Goal: Information Seeking & Learning: Learn about a topic

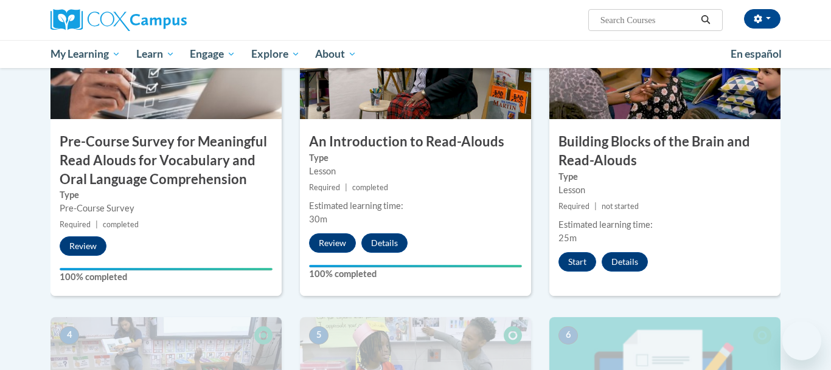
scroll to position [351, 0]
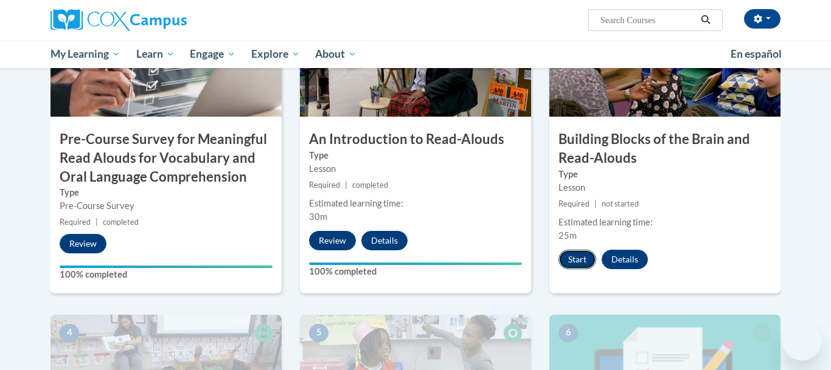
click at [564, 261] on button "Start" at bounding box center [577, 259] width 38 height 19
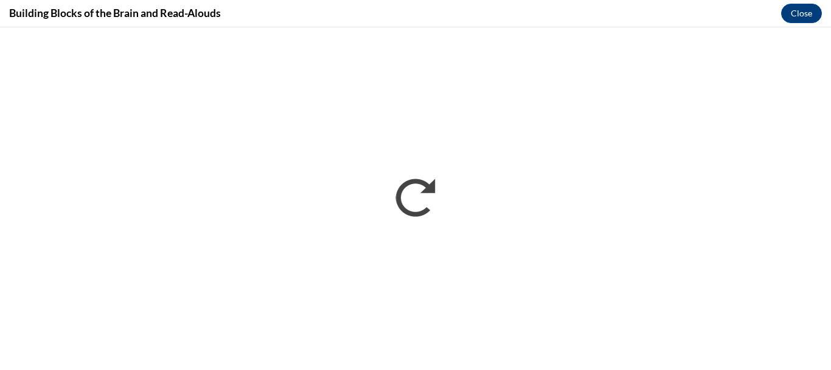
scroll to position [0, 0]
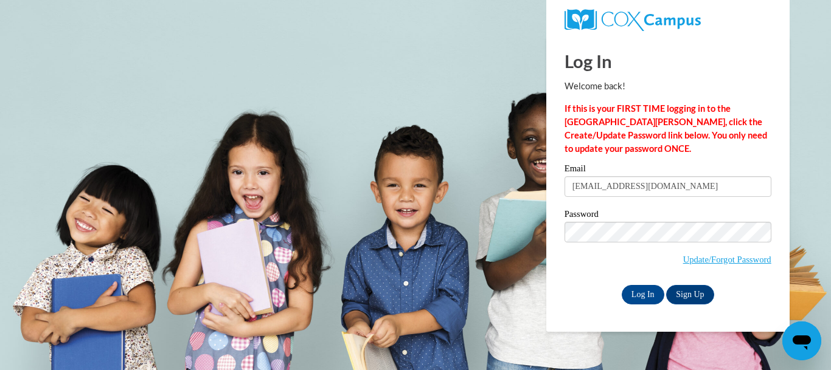
type input "mjc953@gmail.com"
click at [632, 291] on input "Log In" at bounding box center [642, 294] width 43 height 19
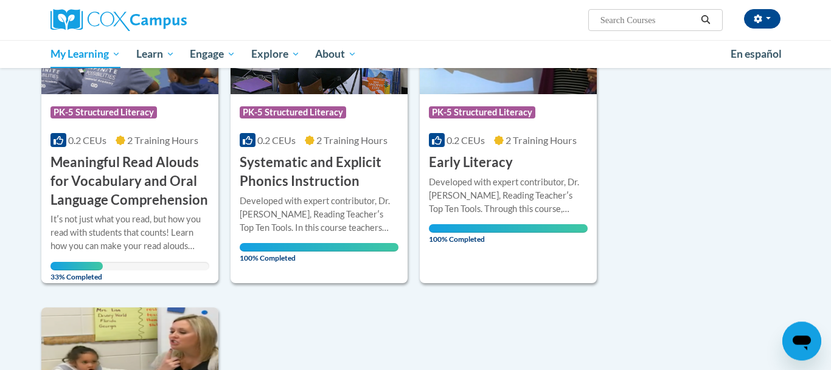
scroll to position [241, 0]
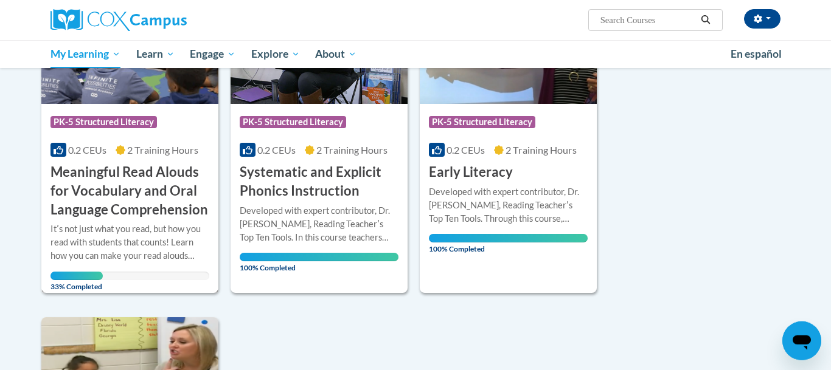
click at [99, 214] on h3 "Meaningful Read Alouds for Vocabulary and Oral Language Comprehension" at bounding box center [129, 191] width 159 height 56
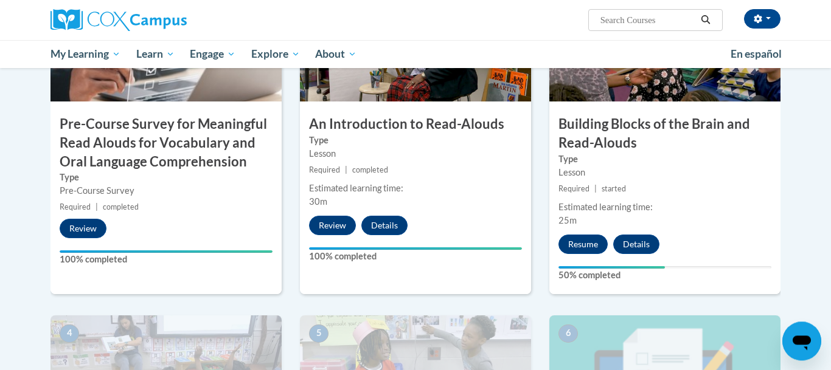
scroll to position [370, 0]
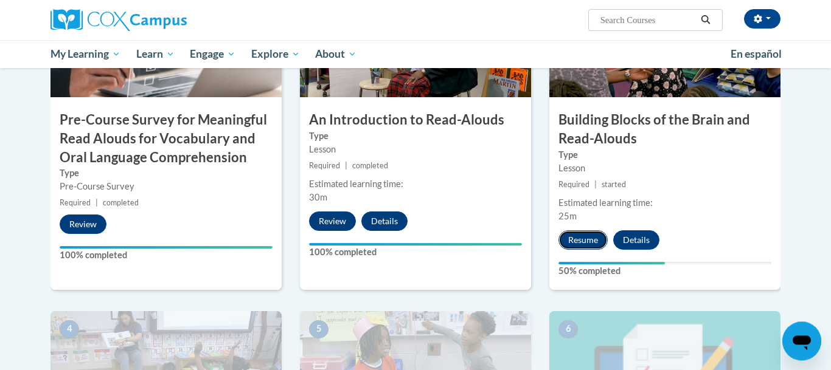
click at [579, 243] on button "Resume" at bounding box center [582, 239] width 49 height 19
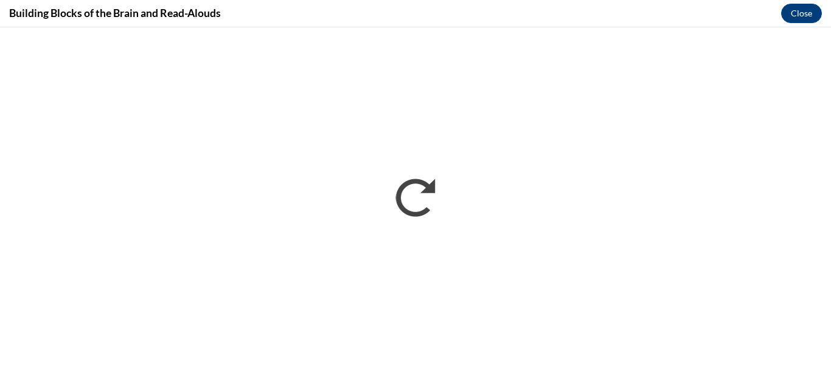
scroll to position [0, 0]
click at [660, 21] on div "Building Blocks of the Brain and Read-Alouds Close" at bounding box center [415, 13] width 831 height 27
click at [589, 18] on div "Building Blocks of the Brain and Read-Alouds Close" at bounding box center [415, 13] width 831 height 27
click at [685, 10] on div "Building Blocks of the Brain and Read-Alouds Close" at bounding box center [415, 13] width 831 height 27
click at [575, 18] on div "Building Blocks of the Brain and Read-Alouds Close" at bounding box center [415, 13] width 831 height 27
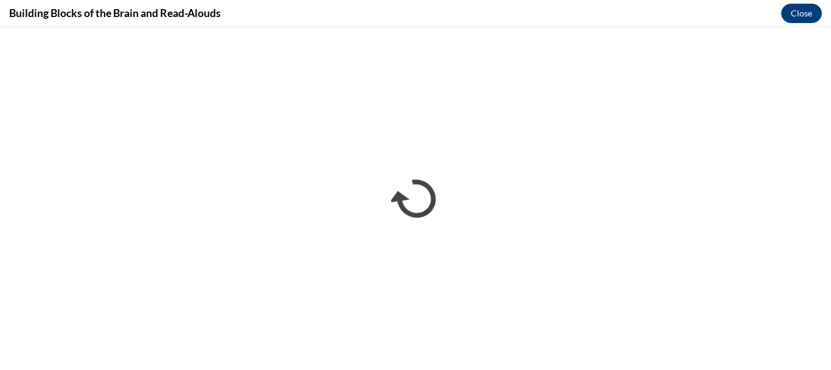
click at [553, 6] on div "Building Blocks of the Brain and Read-Alouds Close" at bounding box center [415, 13] width 831 height 27
click at [526, 11] on div "Building Blocks of the Brain and Read-Alouds Close" at bounding box center [415, 13] width 831 height 27
click at [490, 15] on div "Building Blocks of the Brain and Read-Alouds Close" at bounding box center [415, 13] width 831 height 27
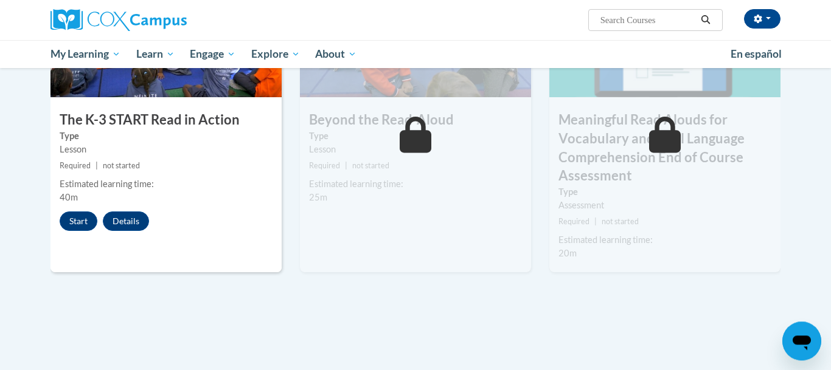
scroll to position [720, 0]
